Goal: Navigation & Orientation: Find specific page/section

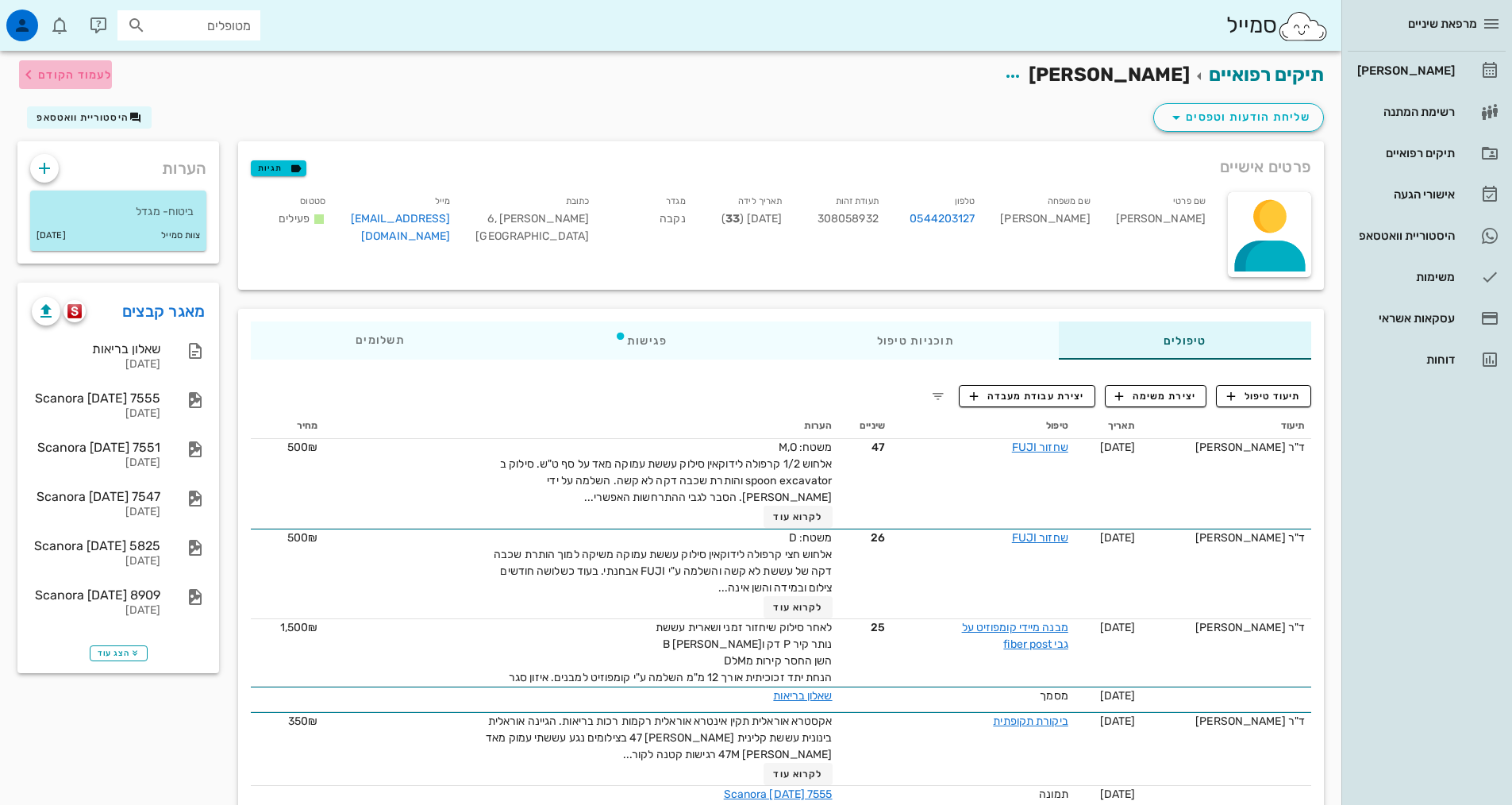
click at [81, 70] on span "לעמוד הקודם" at bounding box center [75, 75] width 74 height 14
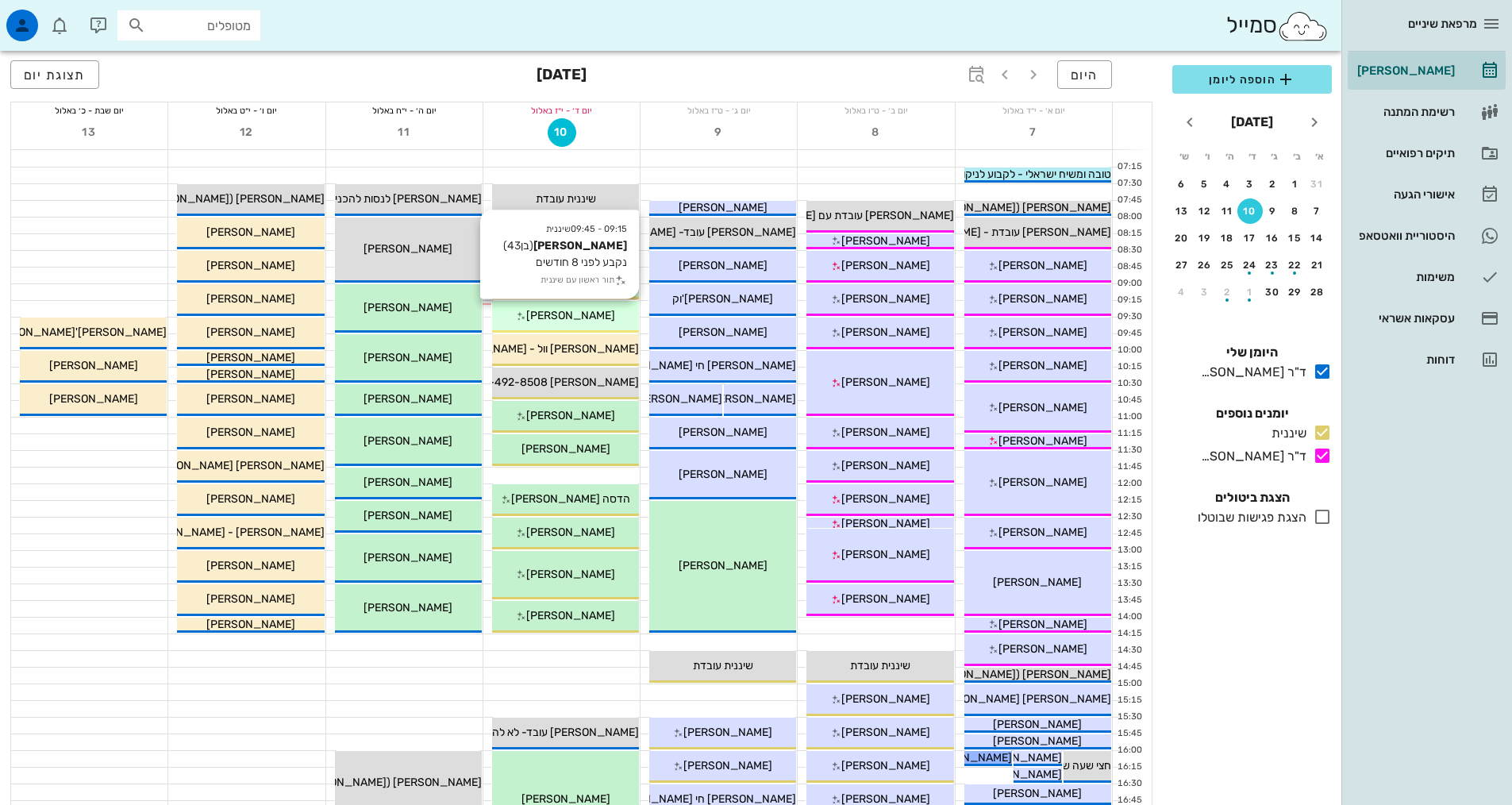
click at [569, 316] on span "[PERSON_NAME]" at bounding box center [571, 315] width 89 height 14
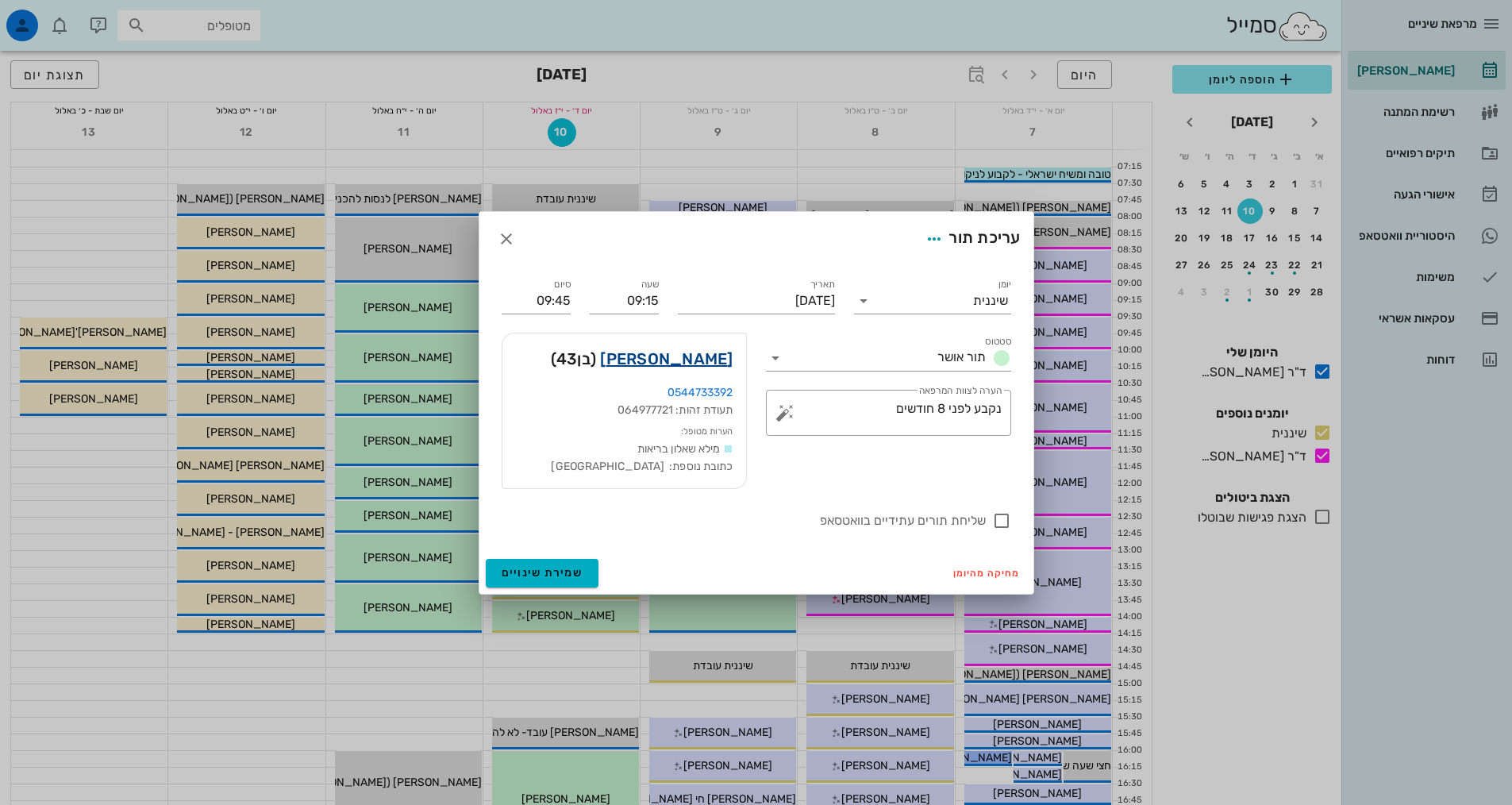
click at [704, 358] on link "יואב הכהן" at bounding box center [667, 359] width 133 height 26
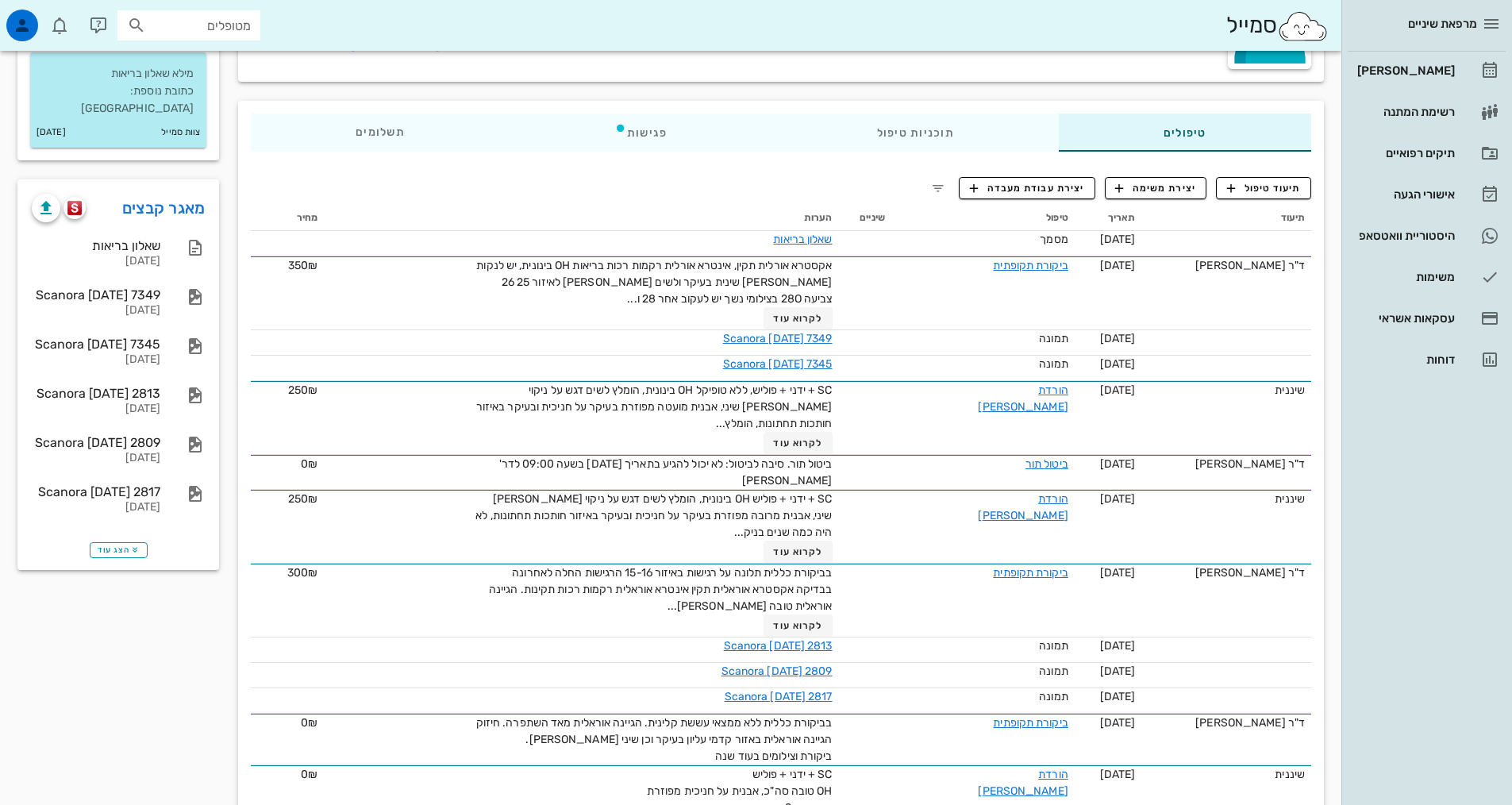
scroll to position [238, 0]
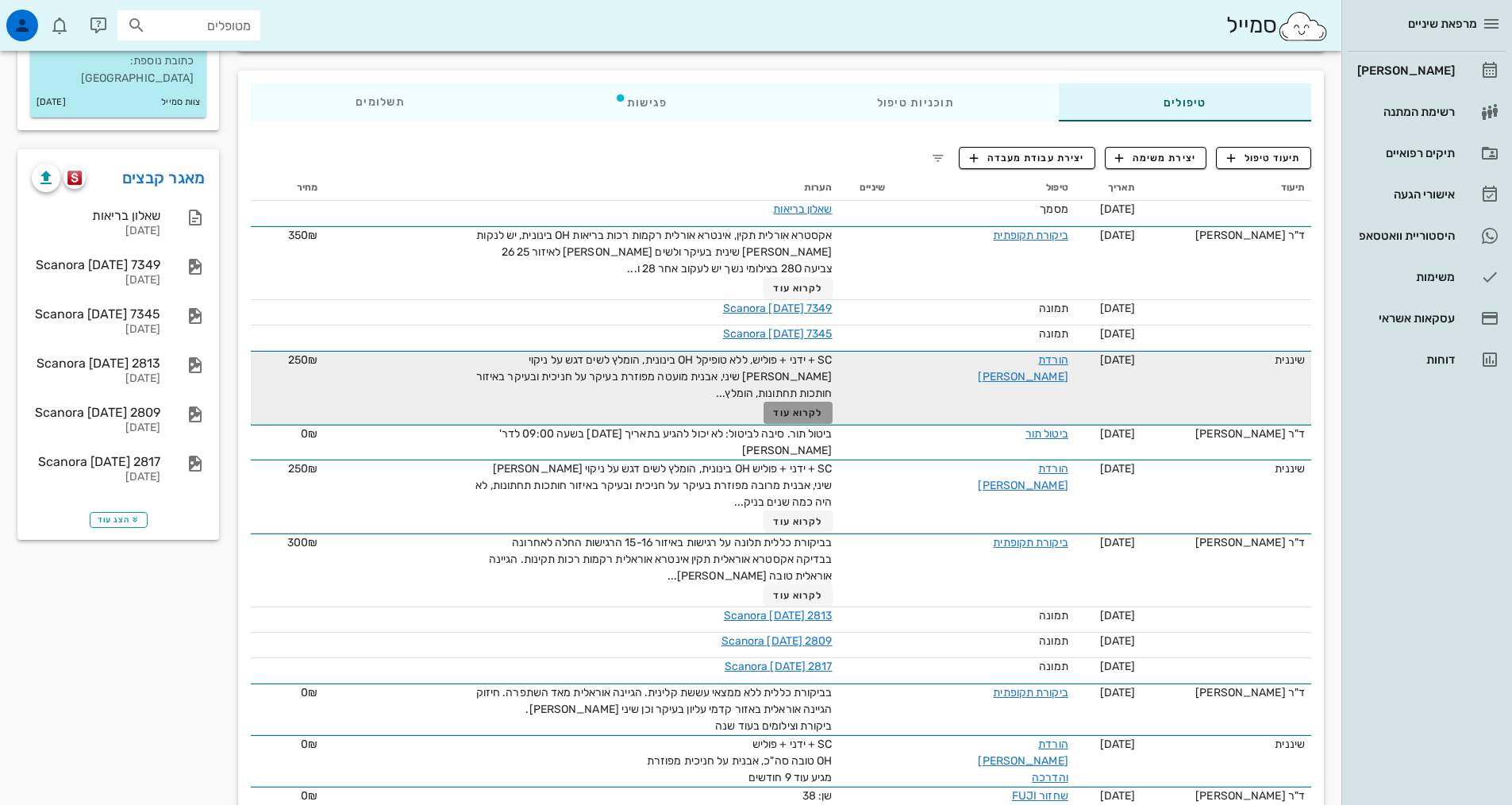
click at [786, 417] on span "לקרוא עוד" at bounding box center [797, 413] width 49 height 11
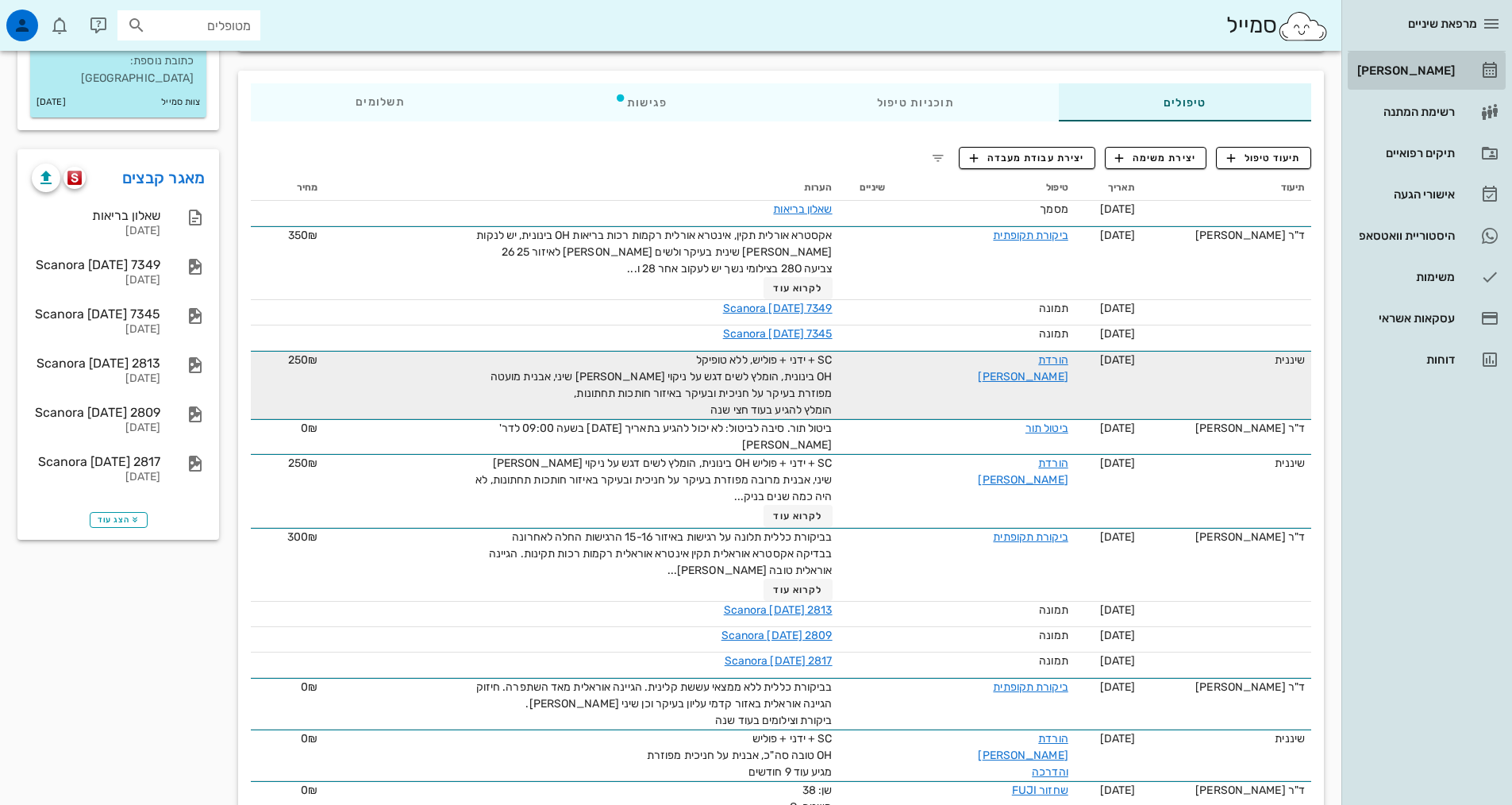
click at [1431, 63] on div "[PERSON_NAME]" at bounding box center [1404, 71] width 100 height 26
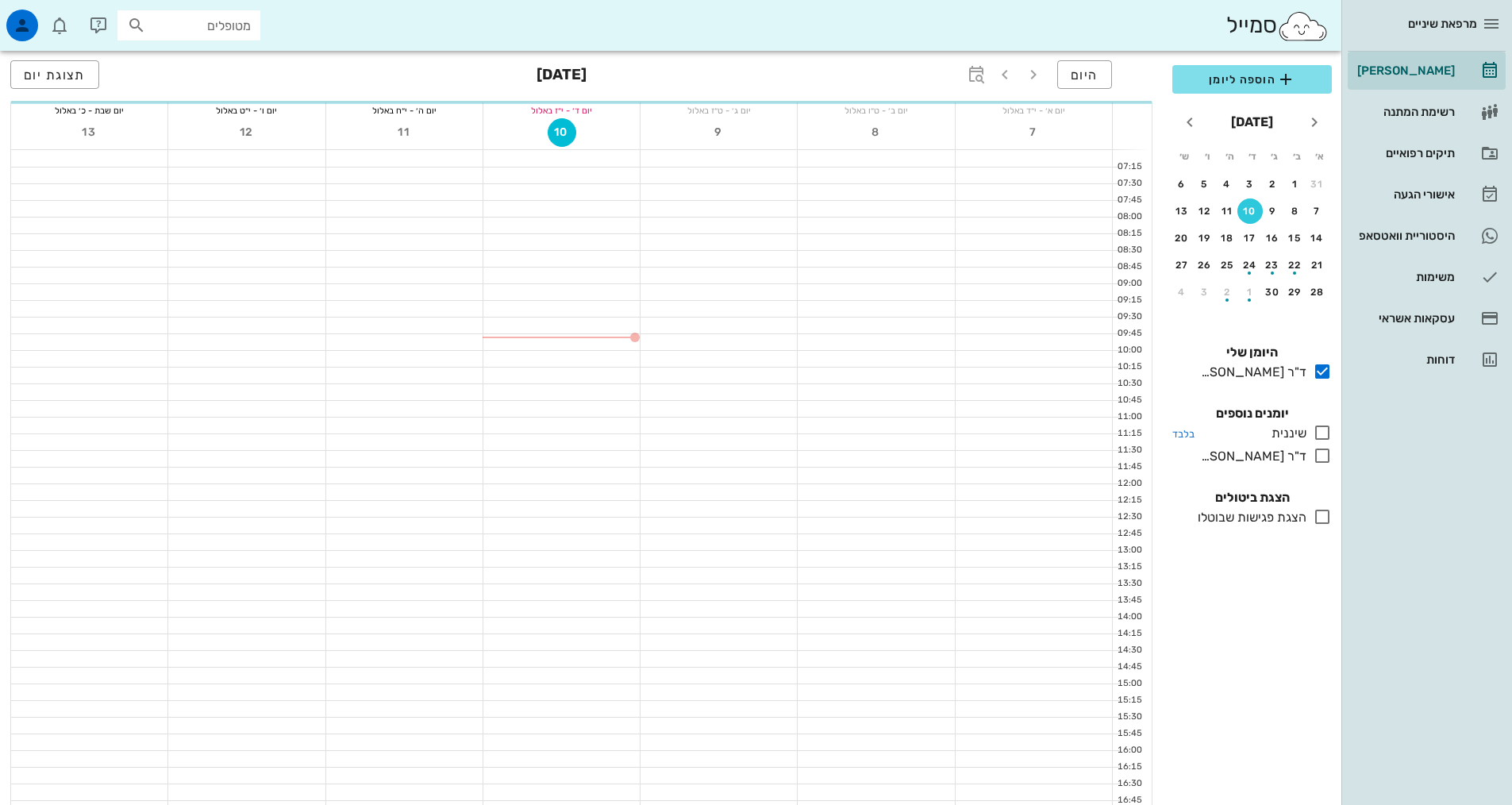
click at [1326, 436] on icon at bounding box center [1322, 432] width 19 height 19
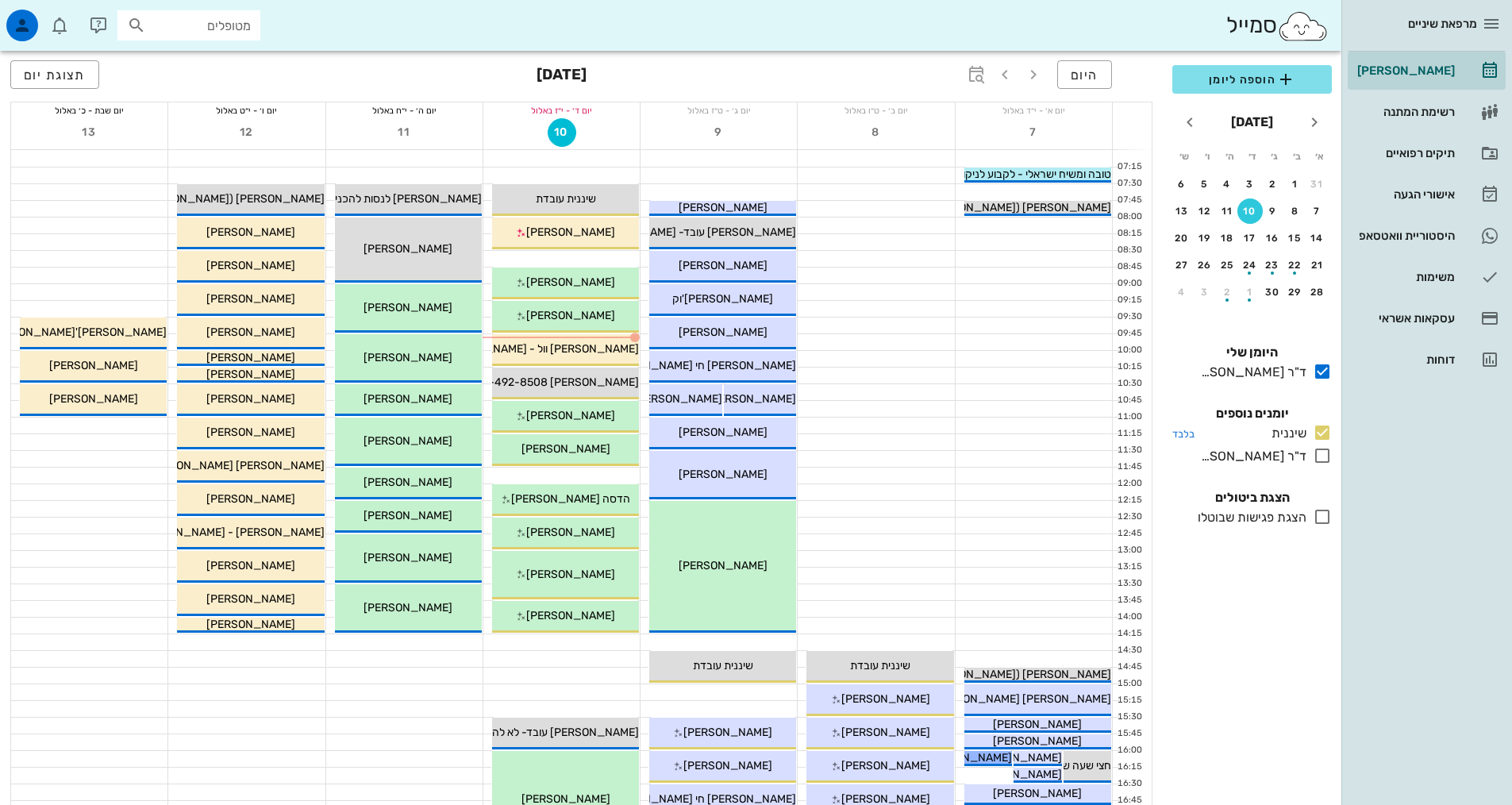
click at [1322, 430] on icon at bounding box center [1322, 432] width 19 height 19
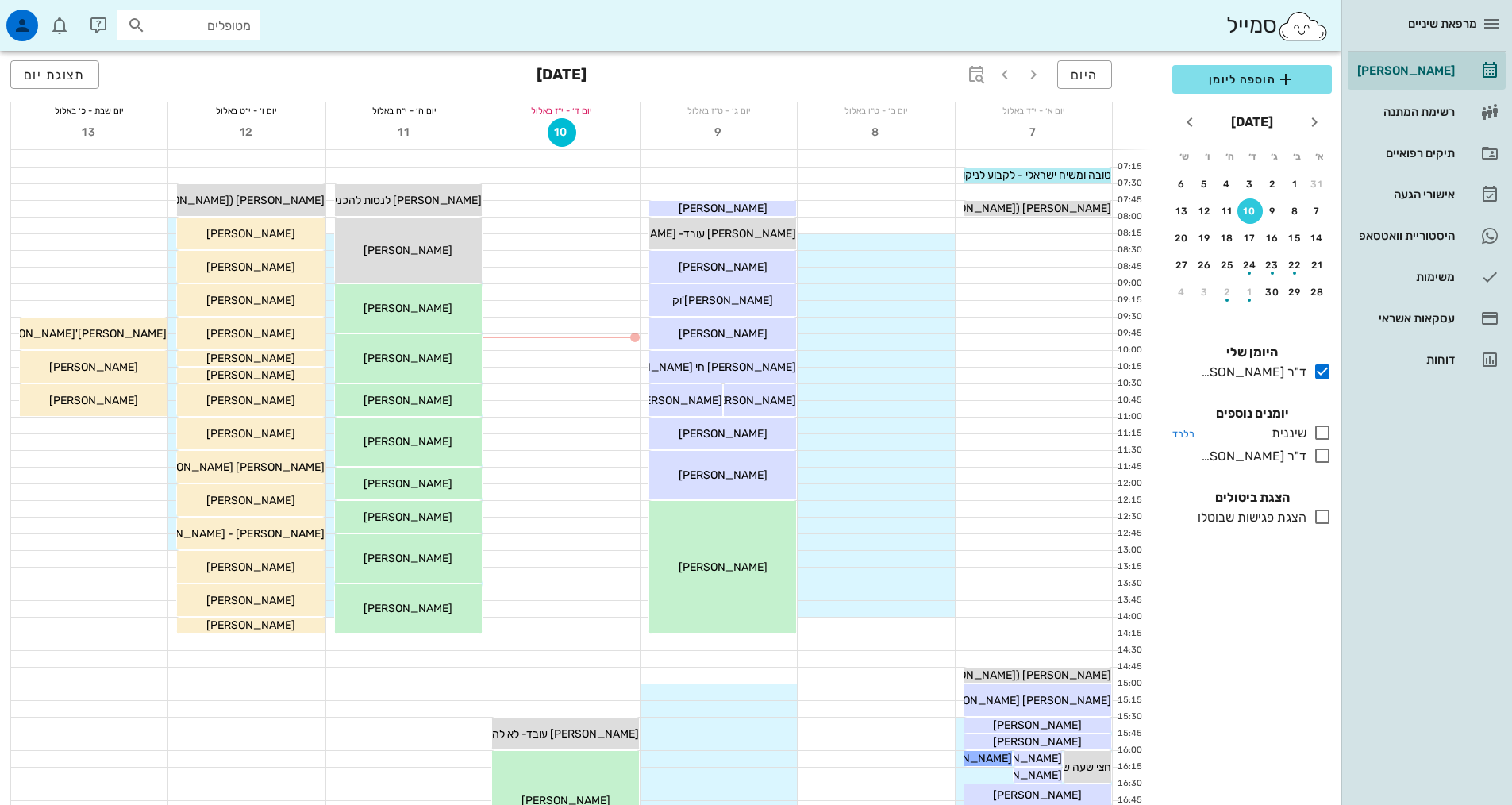
click at [1320, 437] on icon at bounding box center [1322, 432] width 19 height 19
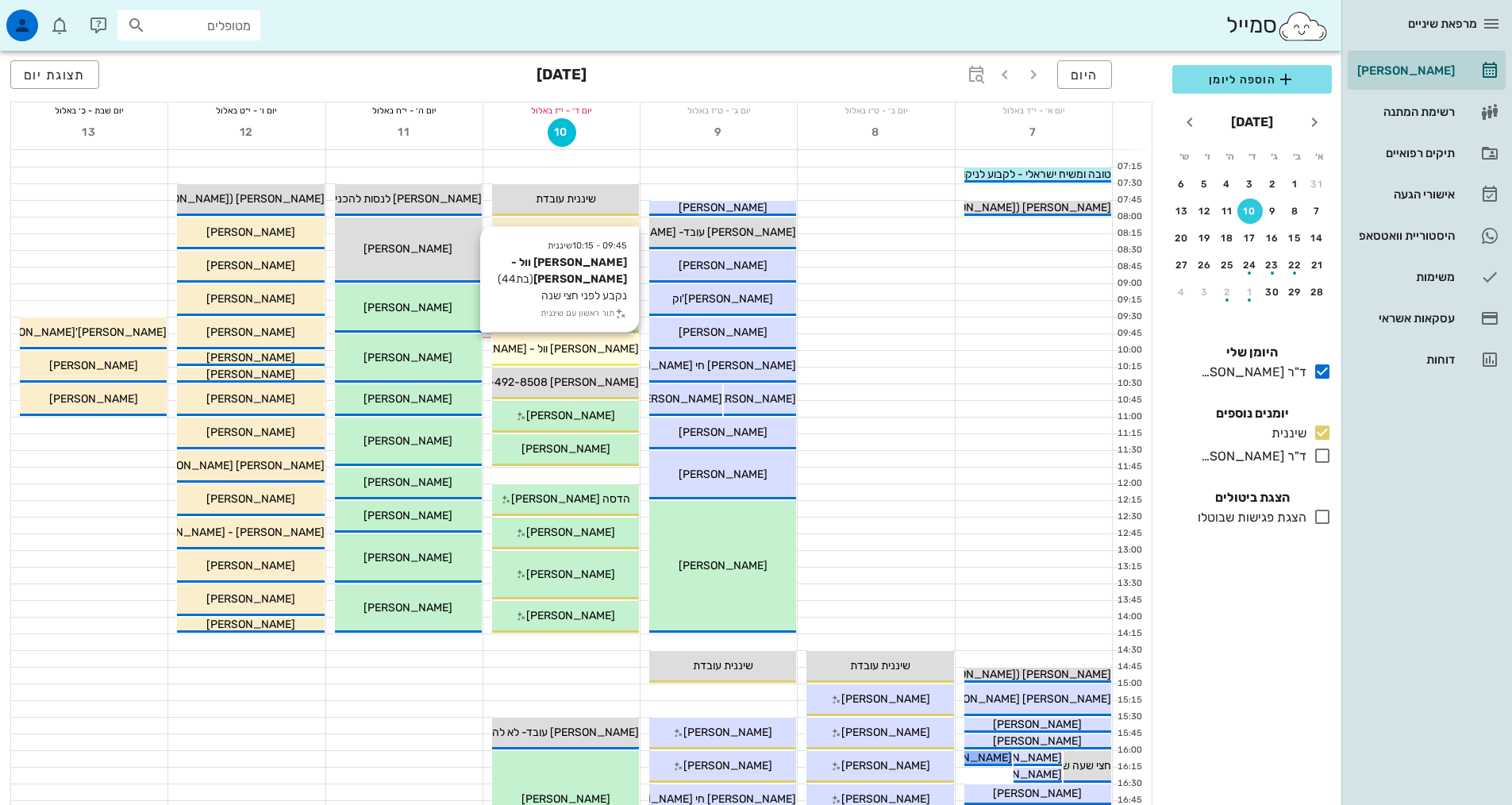
click at [585, 345] on span "[PERSON_NAME] וול - [PERSON_NAME]" at bounding box center [538, 349] width 201 height 14
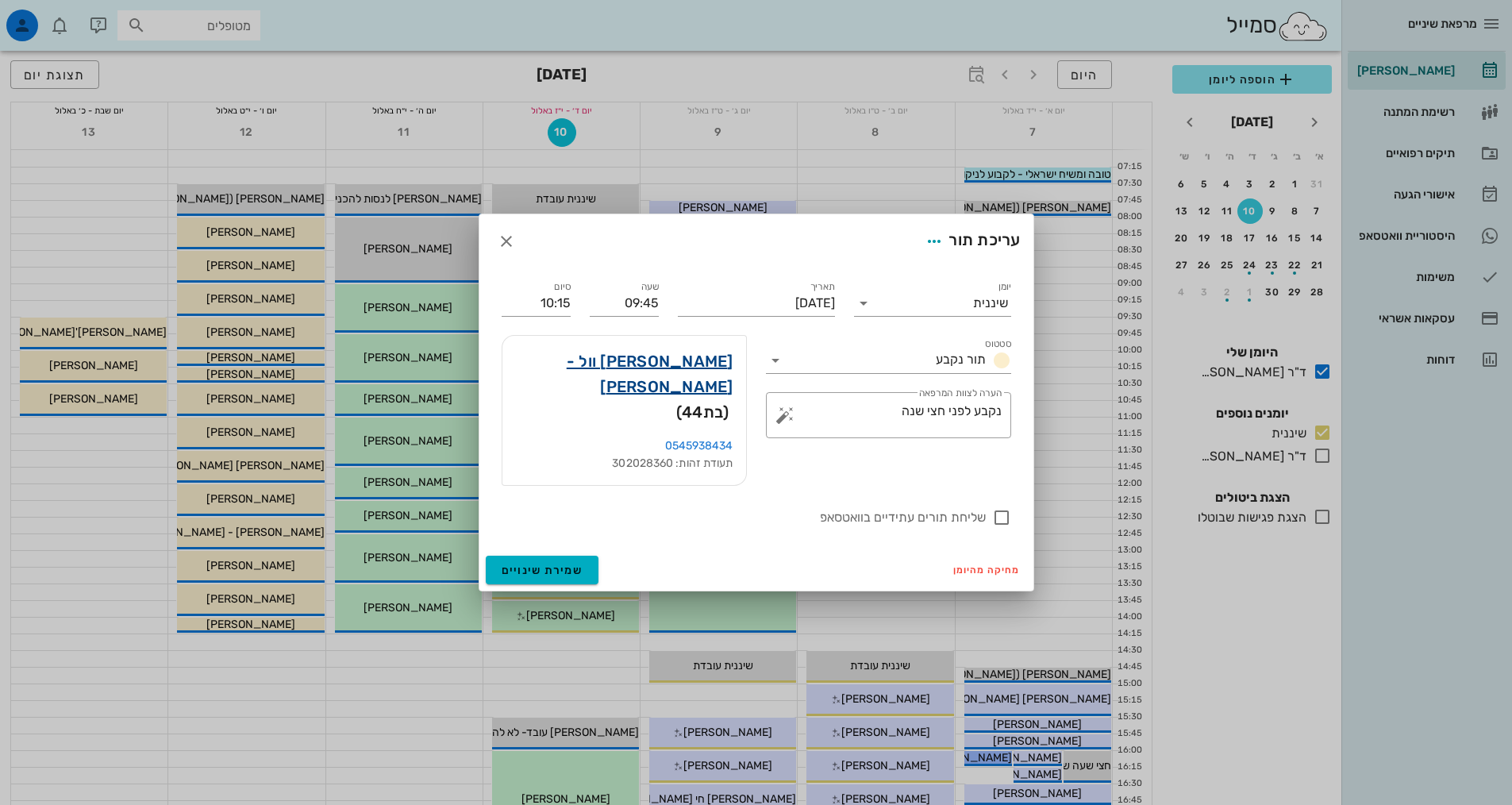
click at [651, 393] on link "נעמי וול - רחלנקו" at bounding box center [624, 373] width 219 height 51
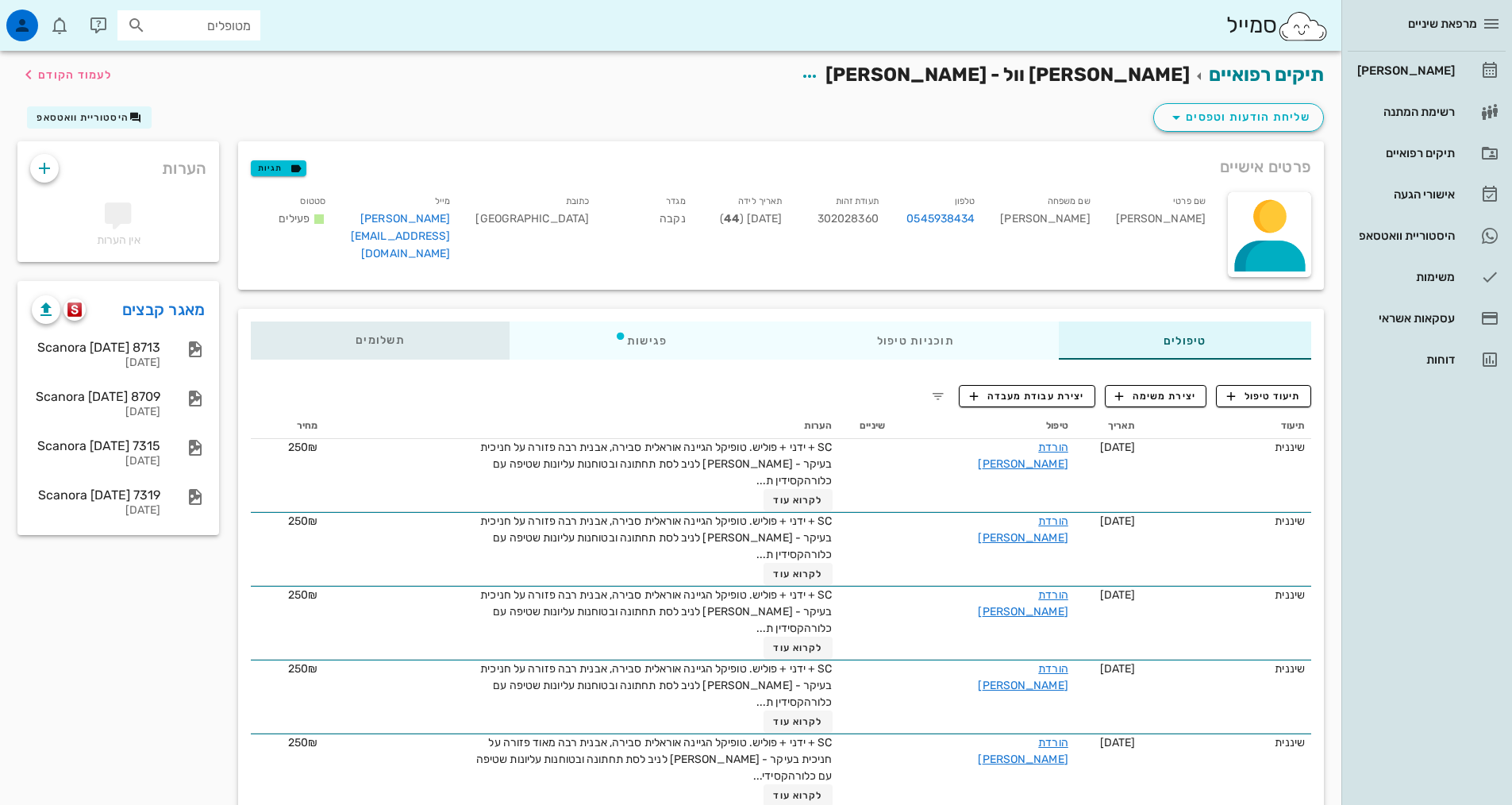
click at [406, 344] on div "תשלומים 0₪" at bounding box center [380, 340] width 259 height 38
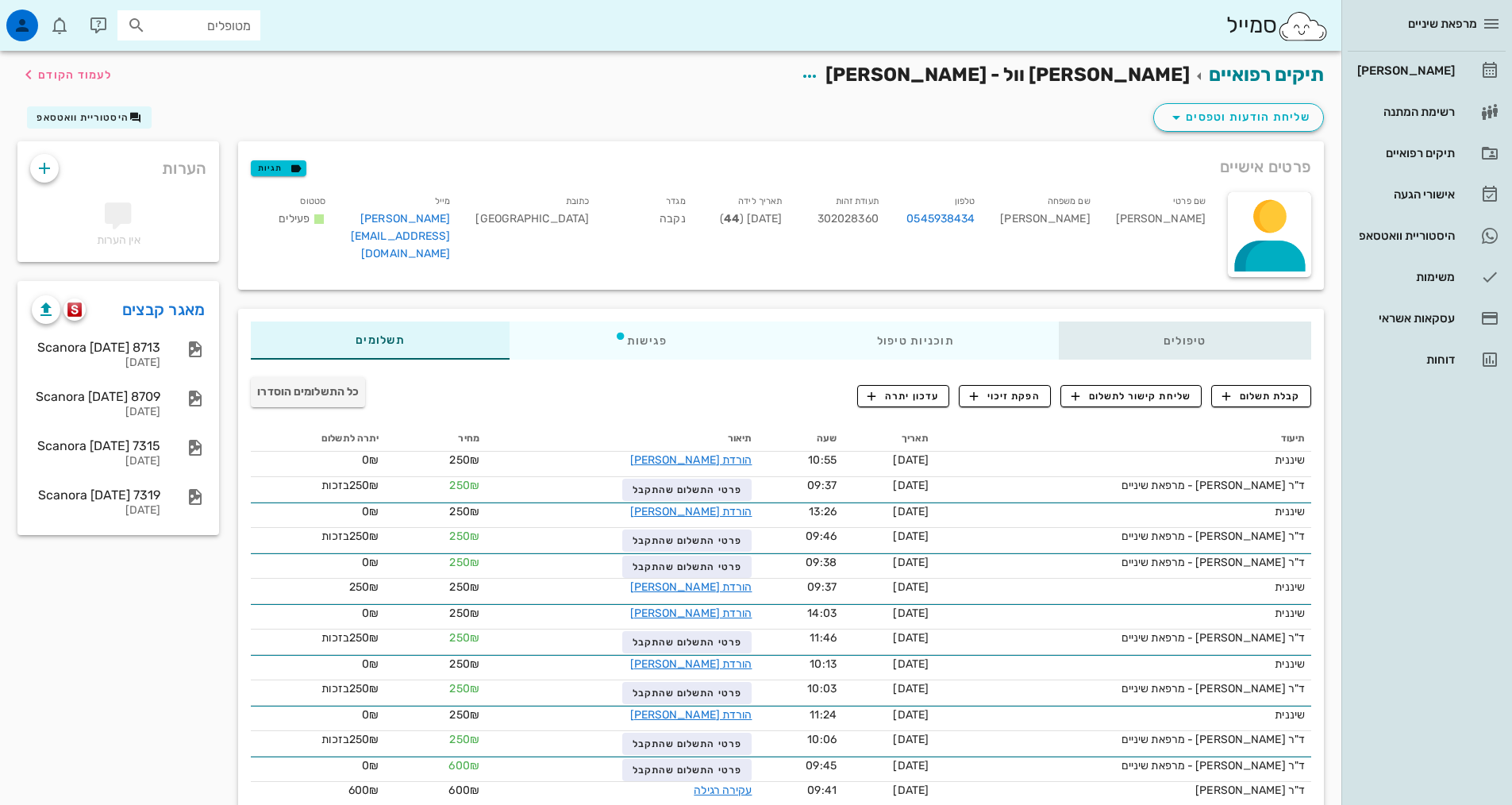
click at [1184, 334] on div "טיפולים" at bounding box center [1185, 340] width 253 height 38
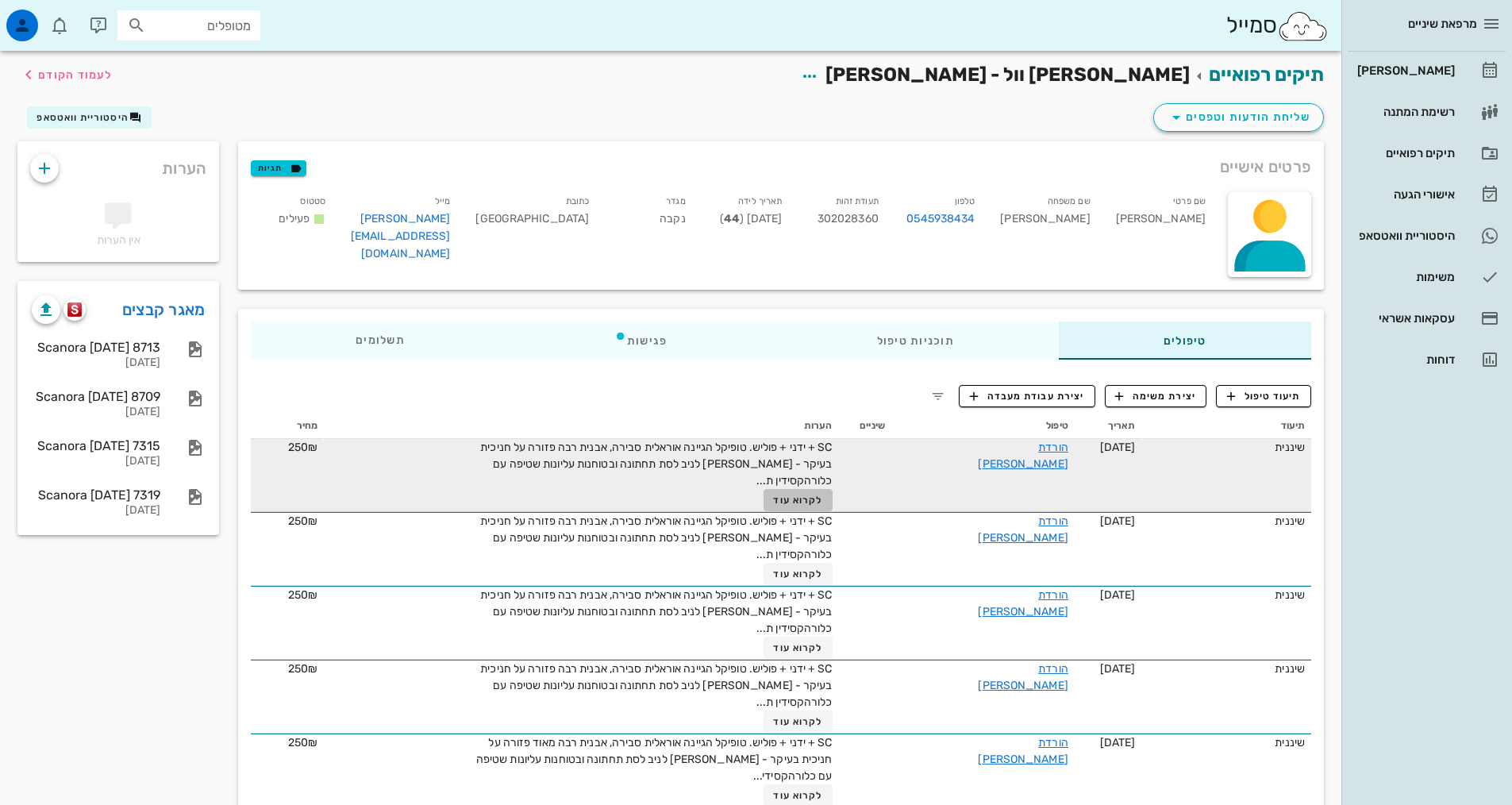
click at [822, 505] on span "לקרוא עוד" at bounding box center [797, 500] width 49 height 11
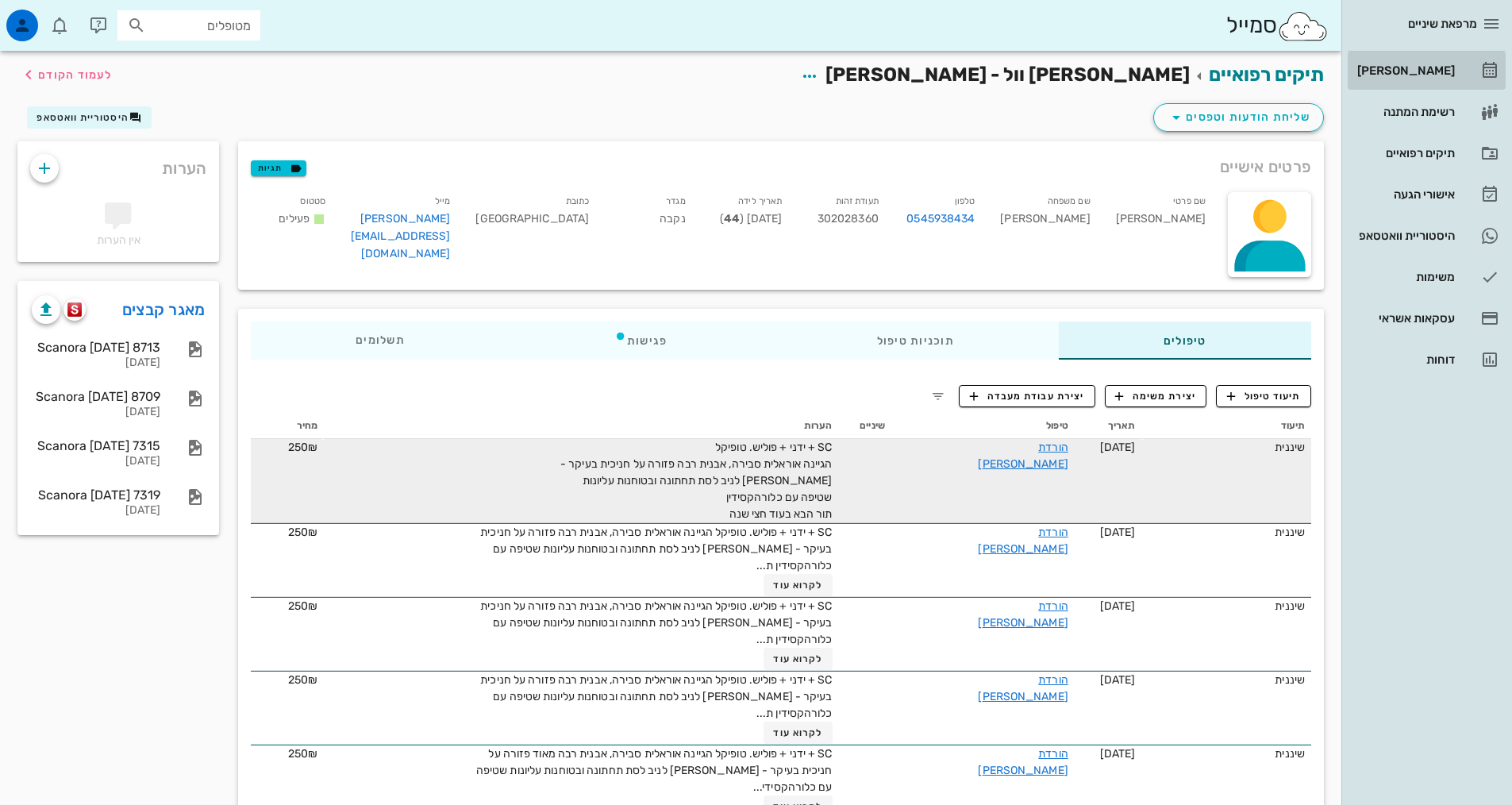
click at [1449, 54] on link "[PERSON_NAME]" at bounding box center [1426, 70] width 158 height 38
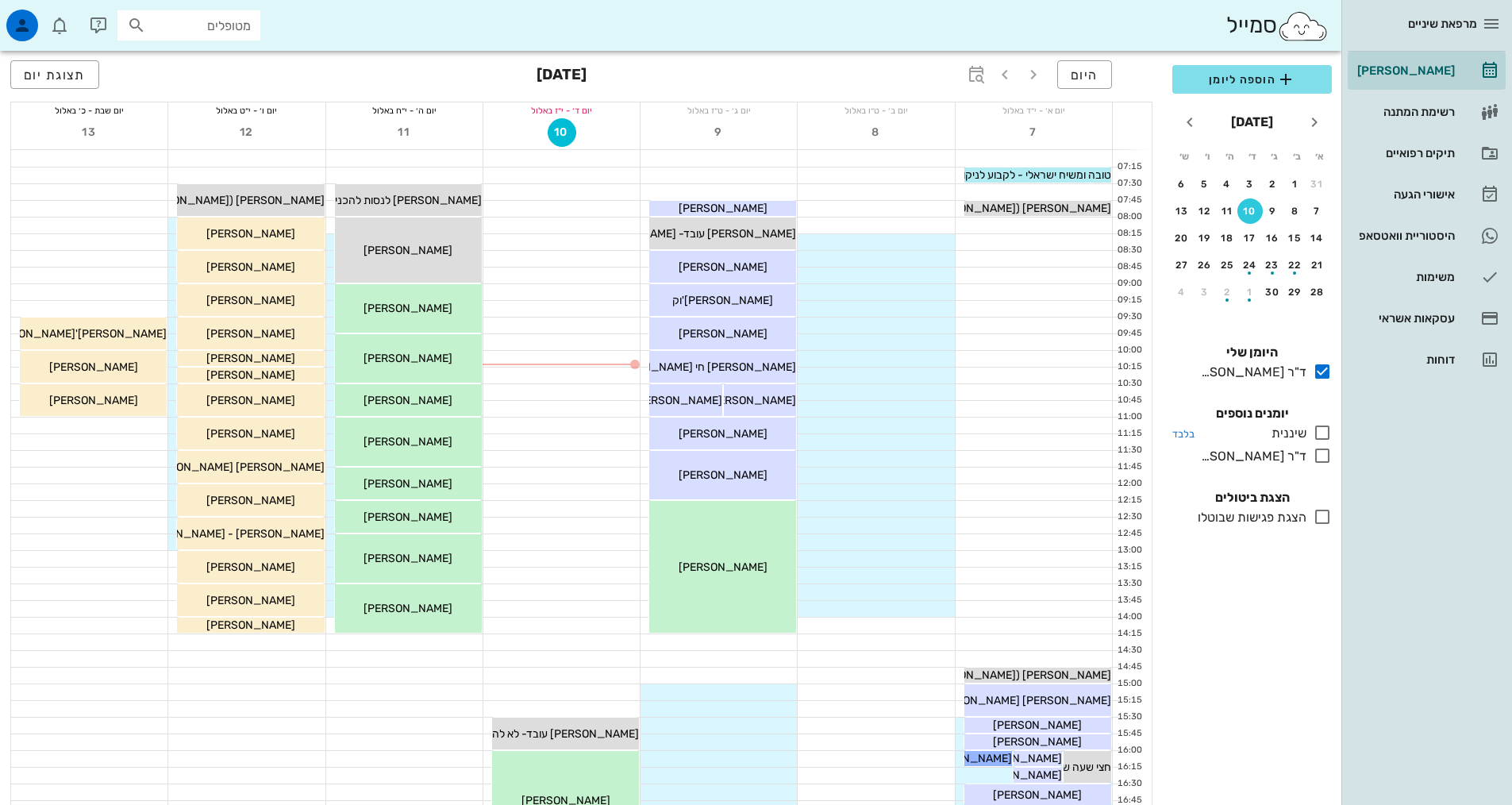
click at [1327, 431] on icon at bounding box center [1322, 432] width 19 height 19
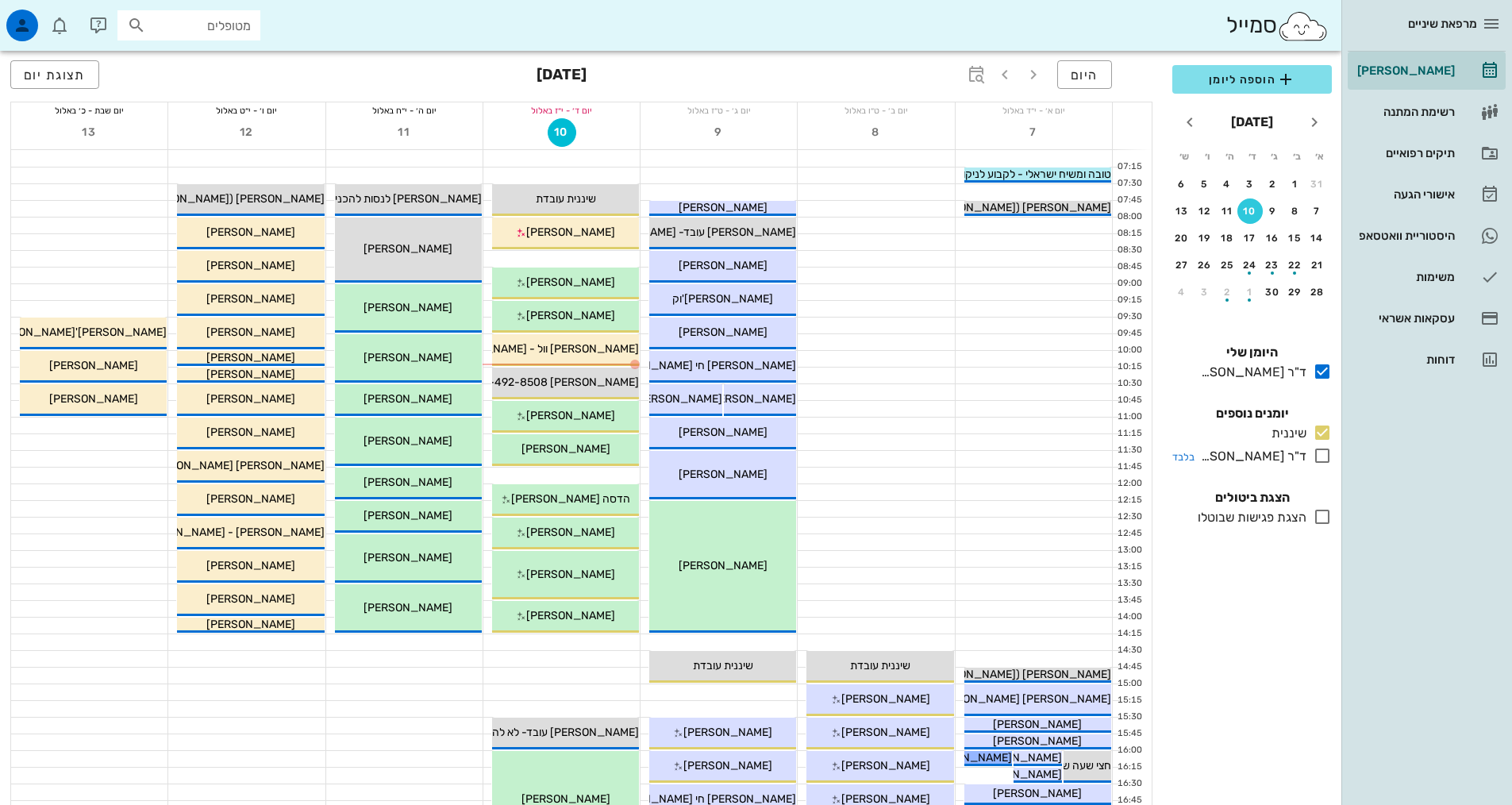
click at [1319, 459] on icon at bounding box center [1322, 456] width 19 height 19
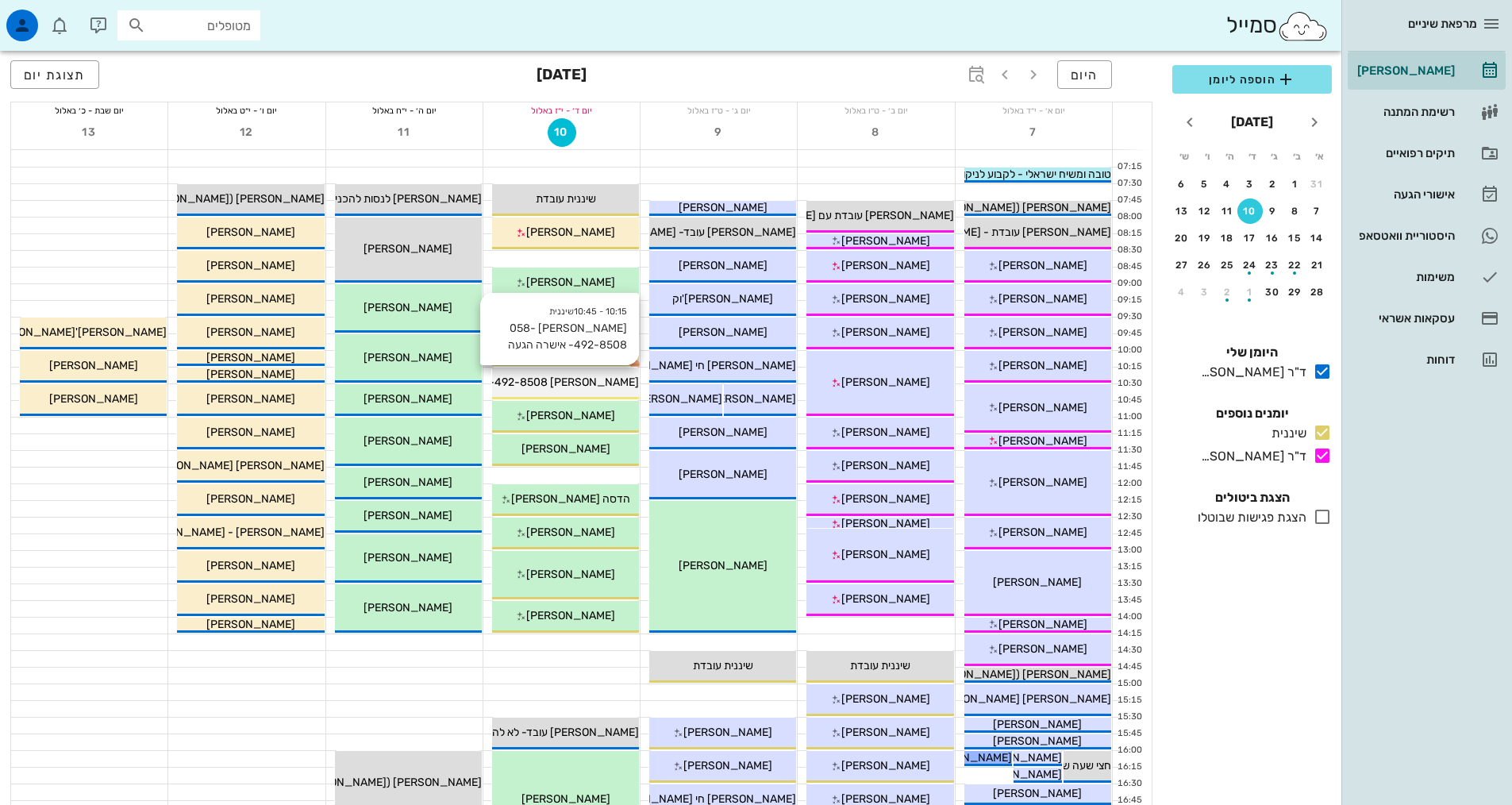
click at [590, 385] on span "[PERSON_NAME] 058-492-8508- אישרה הגעה" at bounding box center [520, 382] width 237 height 14
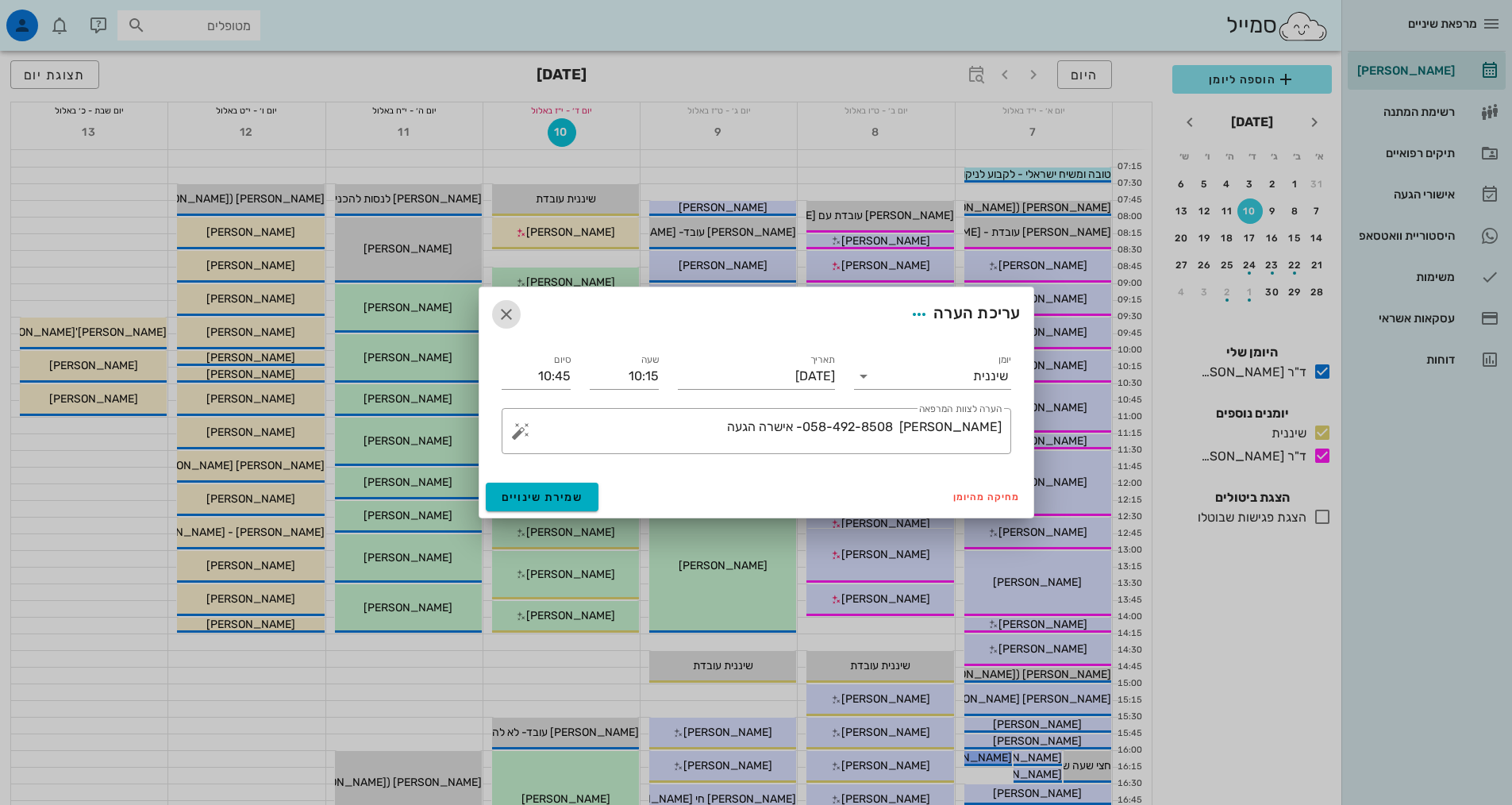
click at [505, 315] on icon "button" at bounding box center [506, 314] width 19 height 19
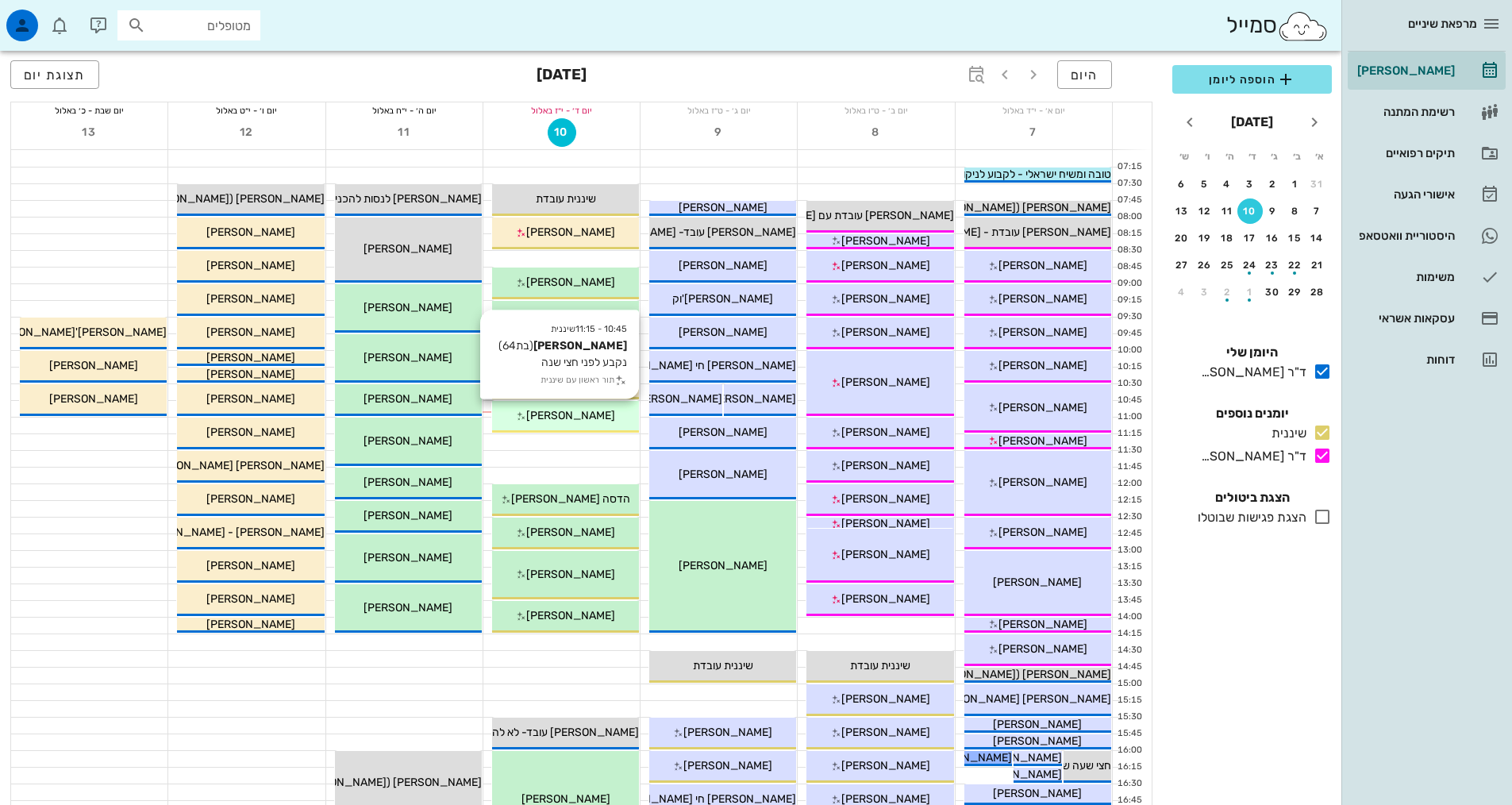
click at [526, 420] on icon at bounding box center [521, 416] width 10 height 10
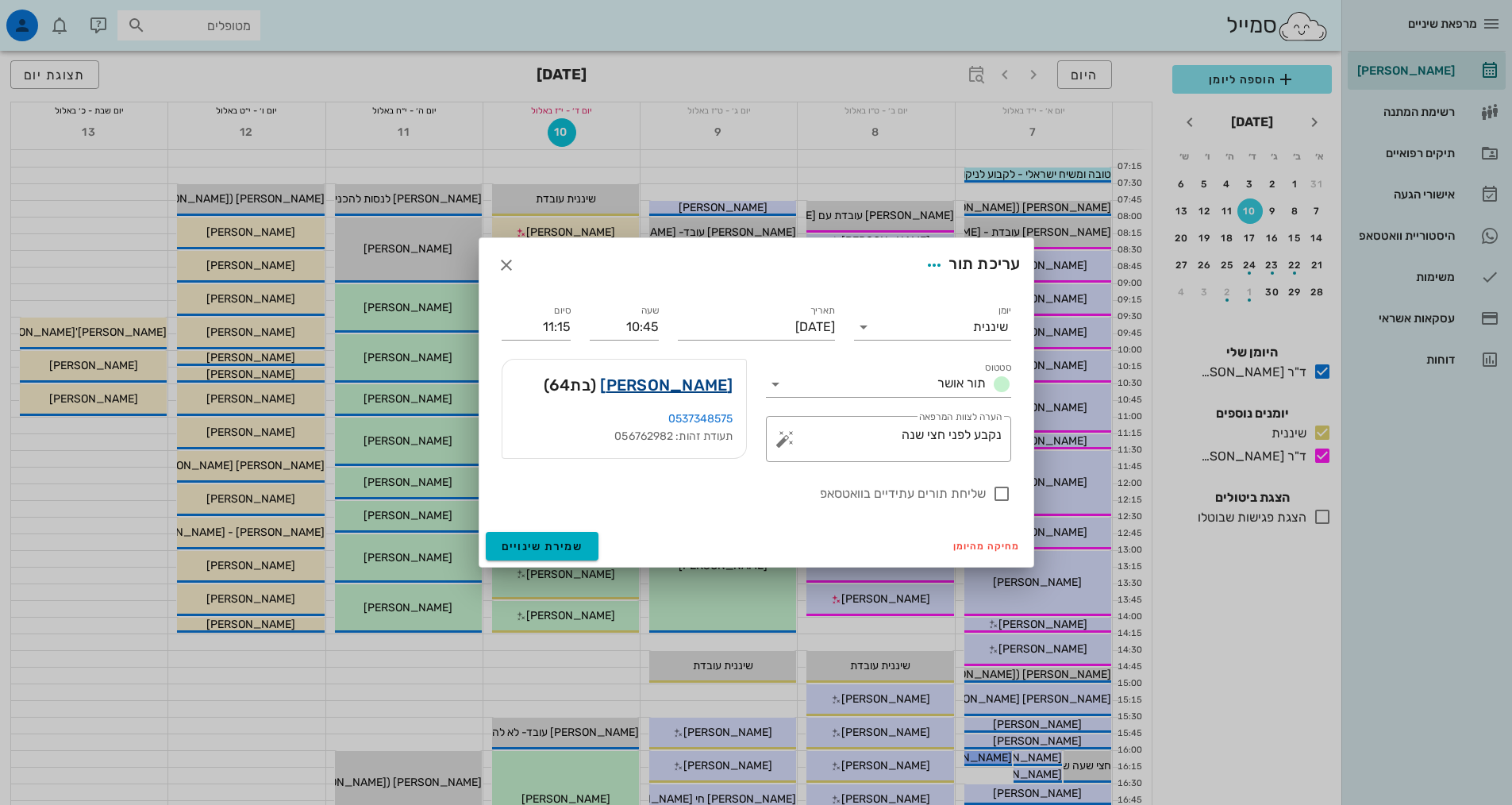
click at [710, 384] on link "[PERSON_NAME]" at bounding box center [667, 385] width 133 height 26
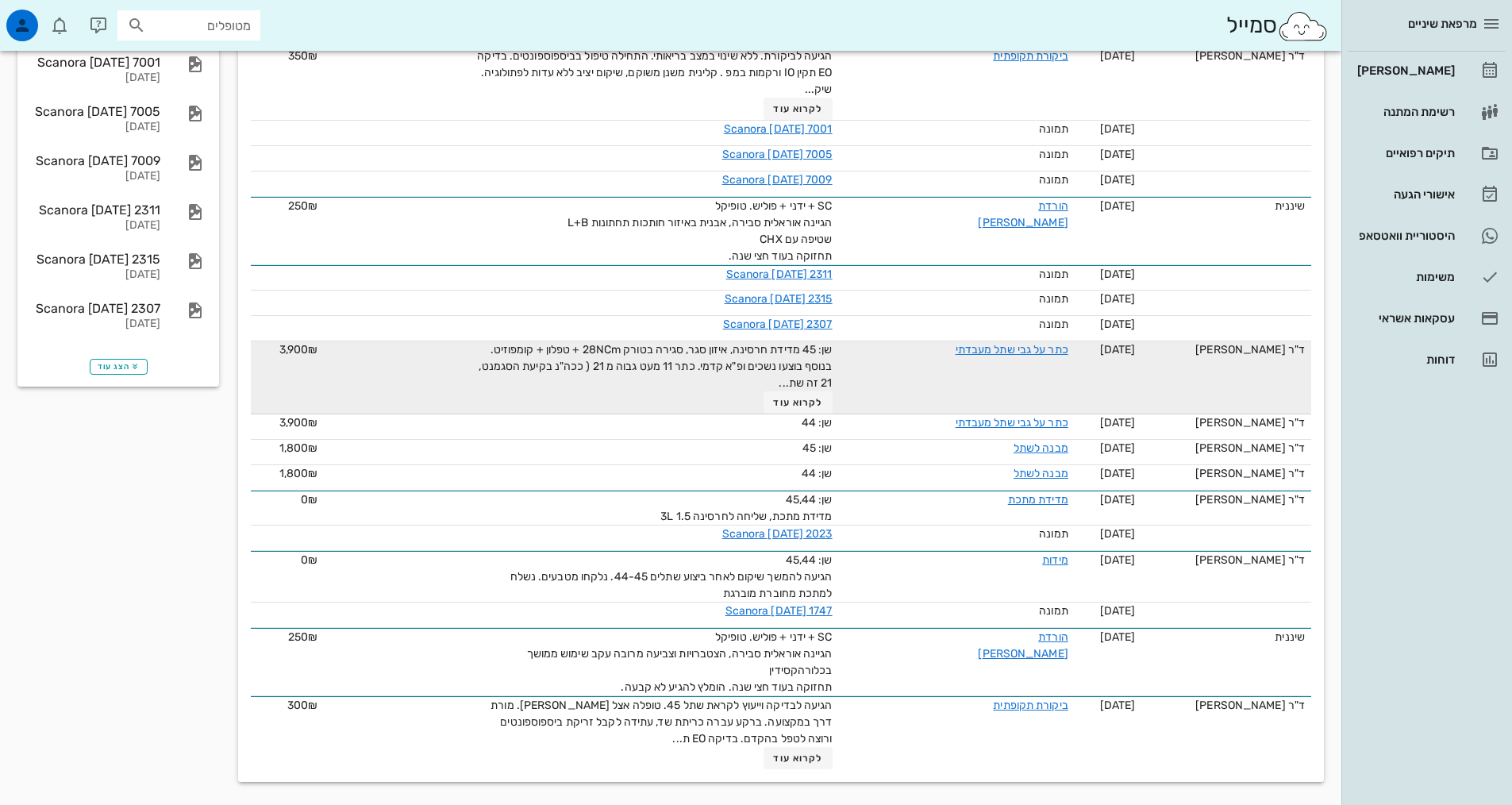
scroll to position [394, 0]
